Goal: Information Seeking & Learning: Learn about a topic

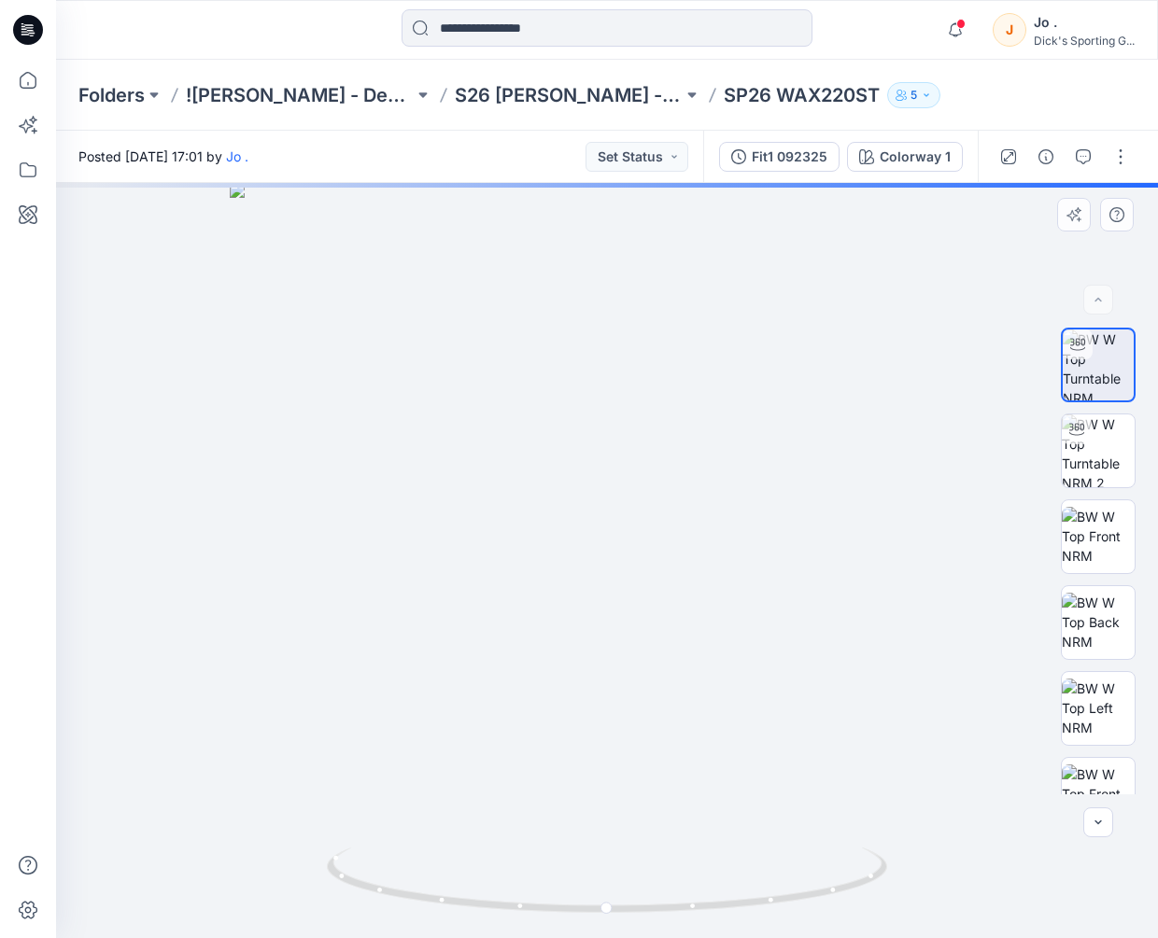
click at [617, 458] on div at bounding box center [607, 560] width 1102 height 755
click at [28, 407] on div at bounding box center [27, 499] width 41 height 879
drag, startPoint x: 675, startPoint y: 413, endPoint x: 690, endPoint y: 549, distance: 137.1
click at [690, 549] on img at bounding box center [607, 529] width 1076 height 820
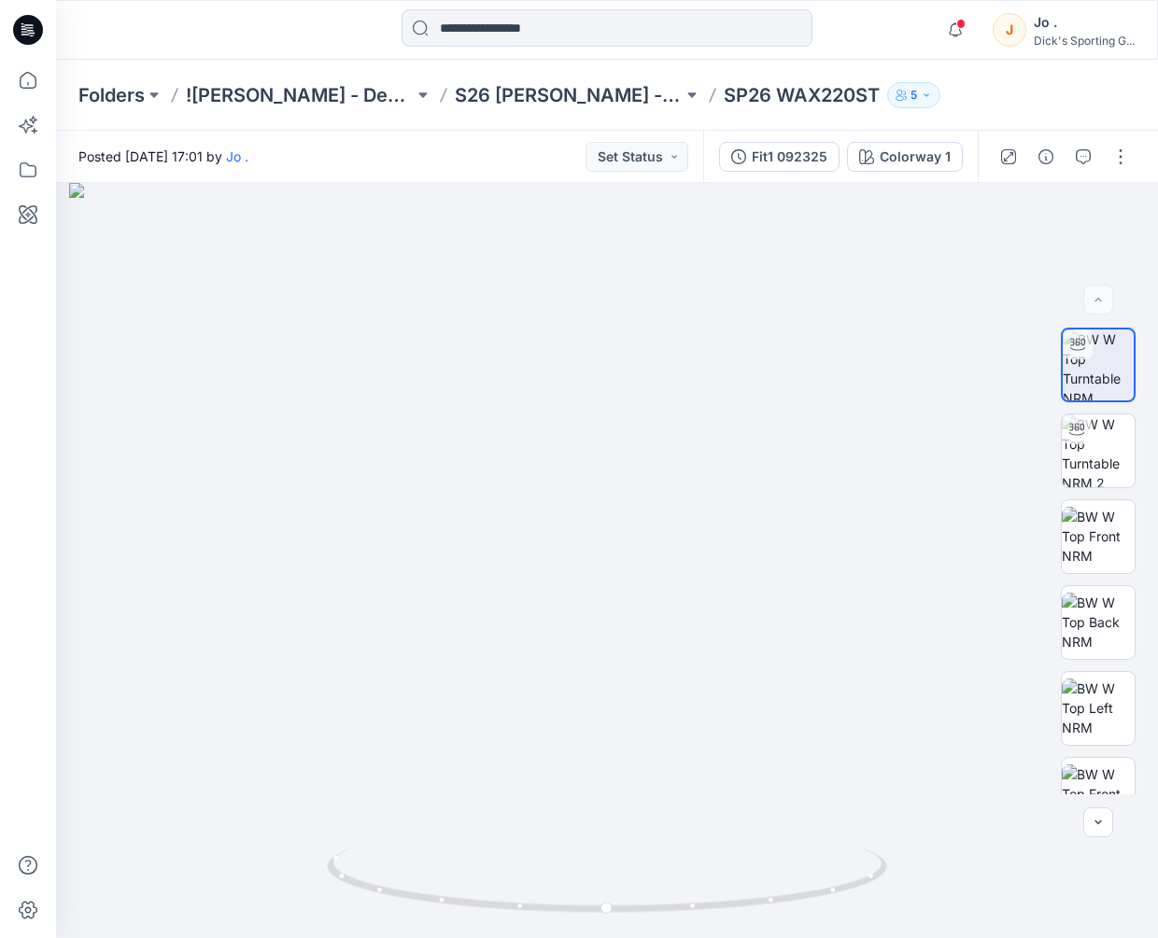
click at [20, 409] on div at bounding box center [27, 499] width 41 height 879
drag, startPoint x: 674, startPoint y: 499, endPoint x: 782, endPoint y: 508, distance: 107.8
click at [782, 508] on img at bounding box center [607, 560] width 1076 height 755
click at [641, 569] on img at bounding box center [607, 560] width 1076 height 755
drag, startPoint x: 620, startPoint y: 912, endPoint x: 792, endPoint y: 915, distance: 171.8
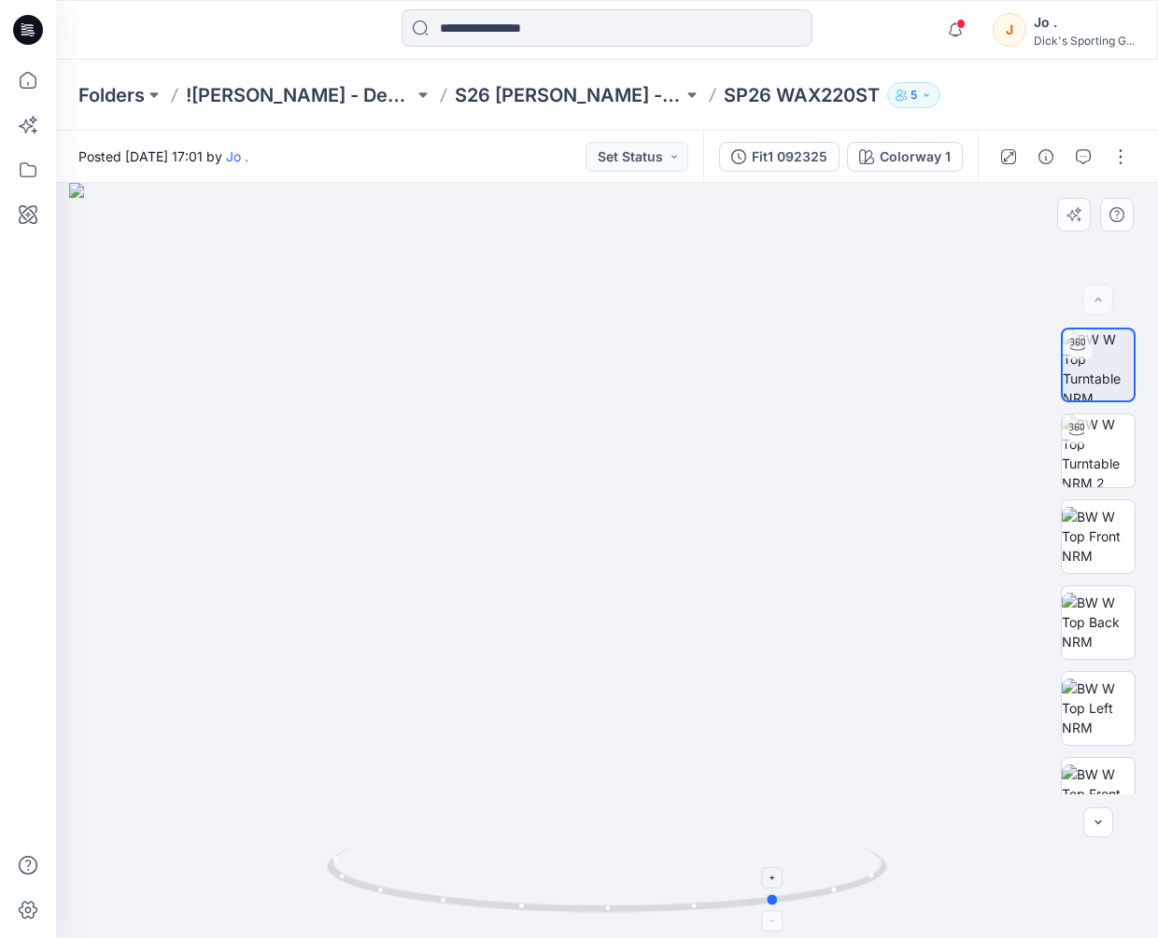
click at [792, 915] on icon at bounding box center [609, 883] width 565 height 70
drag, startPoint x: 43, startPoint y: 623, endPoint x: 55, endPoint y: 618, distance: 13.0
click at [43, 623] on div at bounding box center [27, 499] width 41 height 879
drag, startPoint x: 665, startPoint y: 931, endPoint x: 829, endPoint y: 916, distance: 165.0
click at [829, 916] on div at bounding box center [607, 891] width 560 height 93
